Goal: Find specific page/section: Find specific page/section

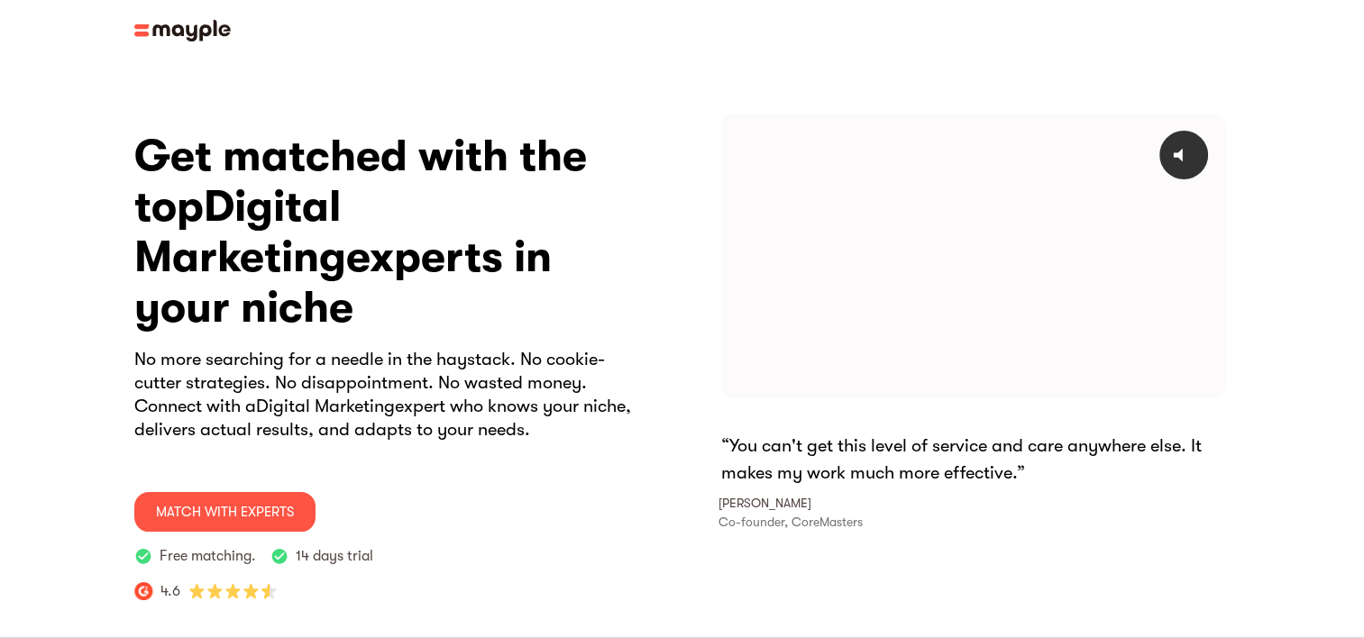
click at [145, 32] on img at bounding box center [182, 31] width 96 height 22
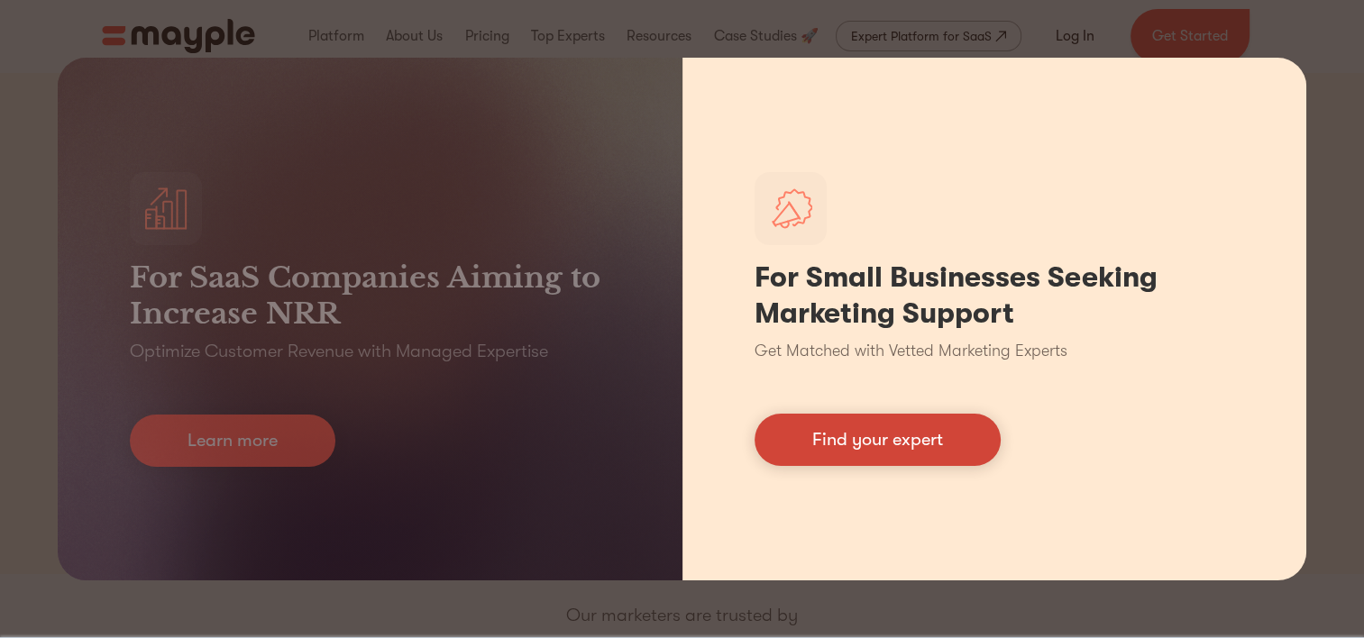
click at [900, 462] on link "Find your expert" at bounding box center [877, 440] width 246 height 52
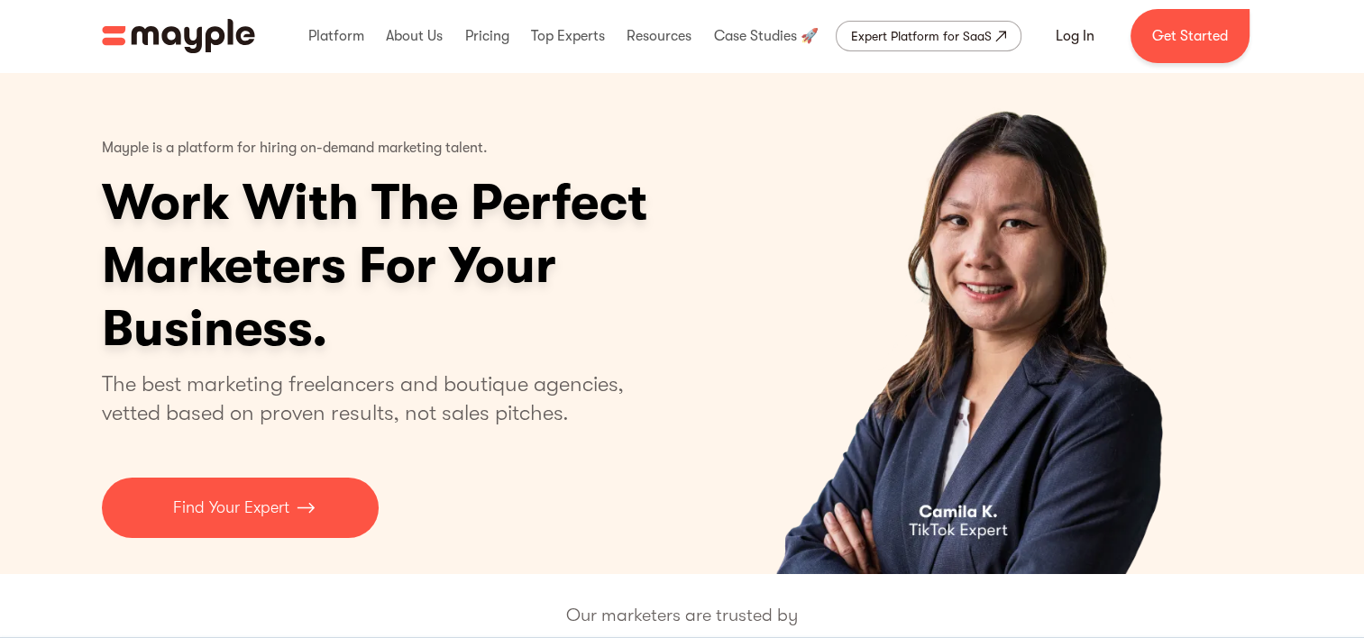
click at [125, 32] on img "home" at bounding box center [178, 36] width 153 height 34
click at [121, 29] on img "home" at bounding box center [178, 36] width 153 height 34
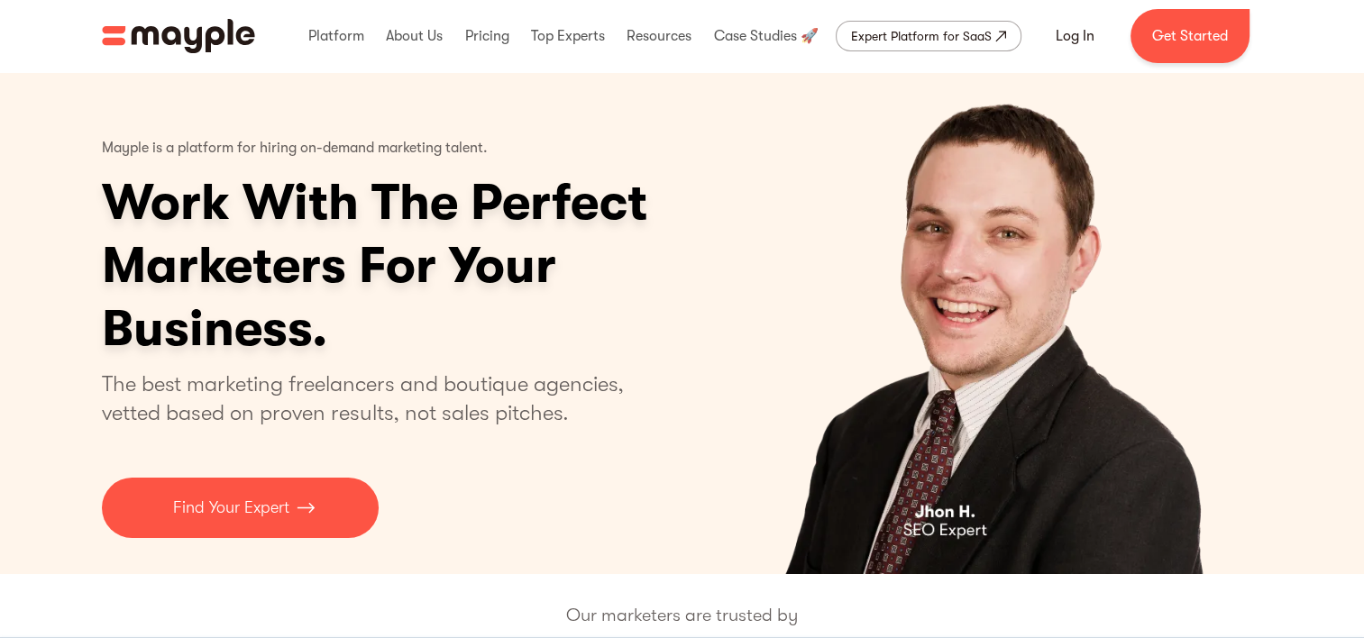
click at [115, 36] on img "home" at bounding box center [178, 36] width 153 height 34
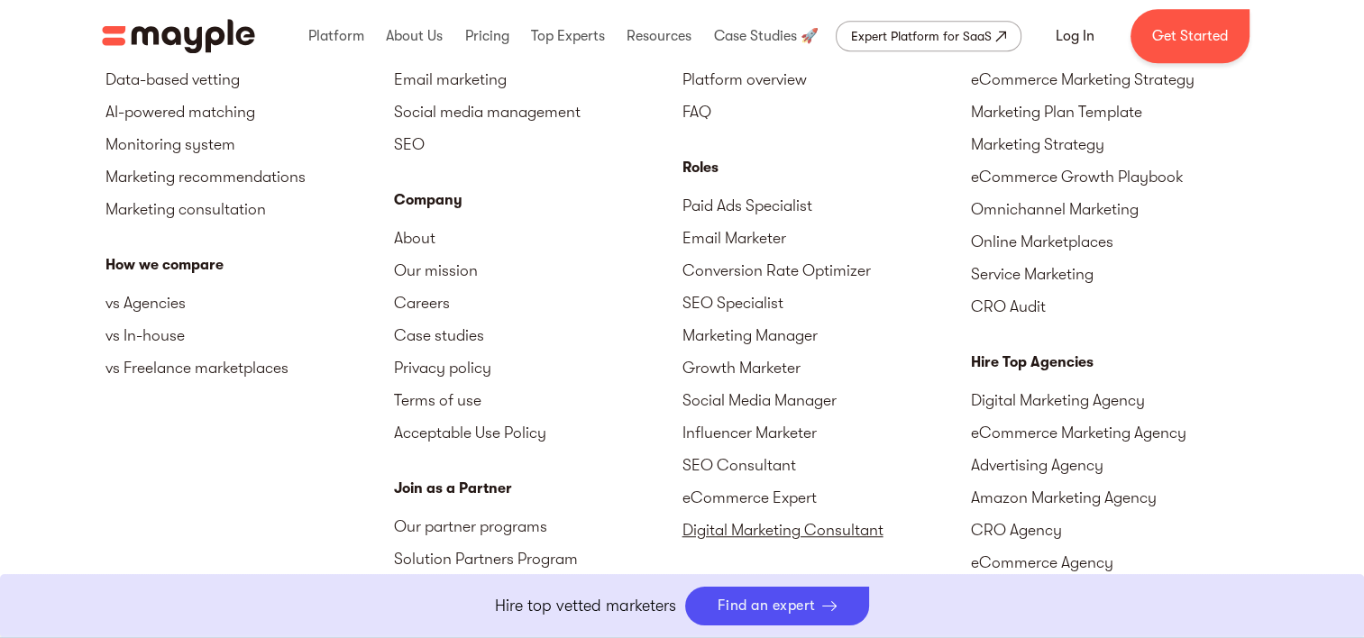
scroll to position [7932, 0]
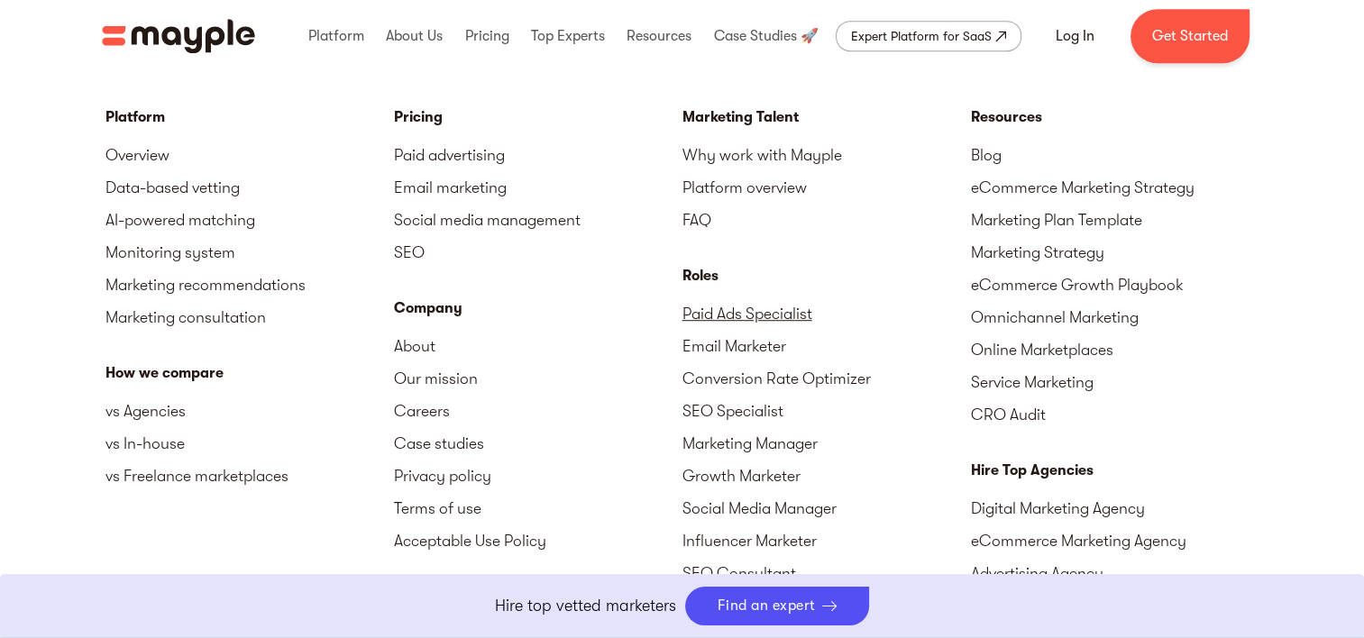
click at [790, 319] on link "Paid Ads Specialist" at bounding box center [826, 313] width 288 height 32
